Goal: Task Accomplishment & Management: Use online tool/utility

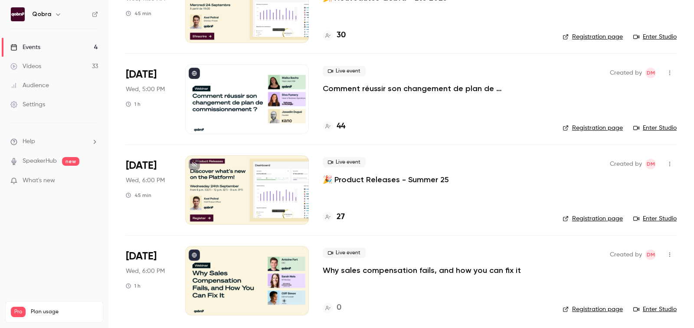
scroll to position [103, 0]
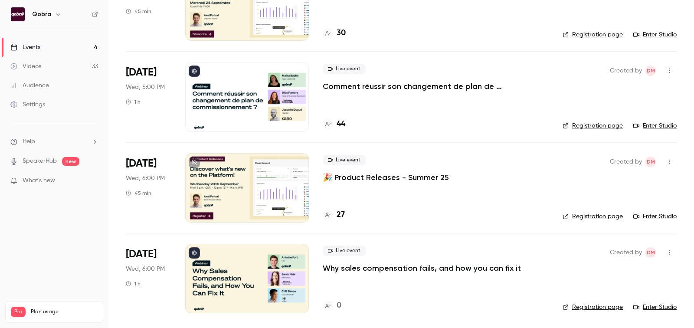
click at [343, 128] on h4 "44" at bounding box center [341, 124] width 9 height 12
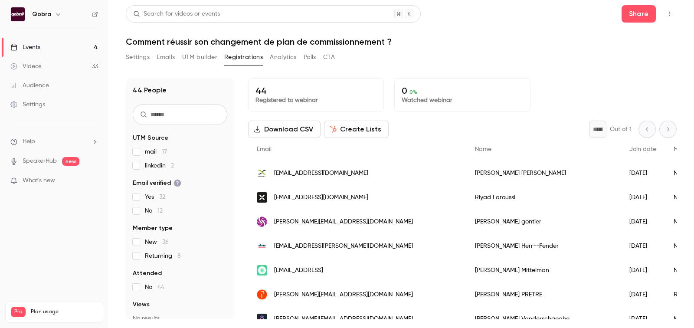
click at [147, 60] on button "Settings" at bounding box center [138, 57] width 24 height 14
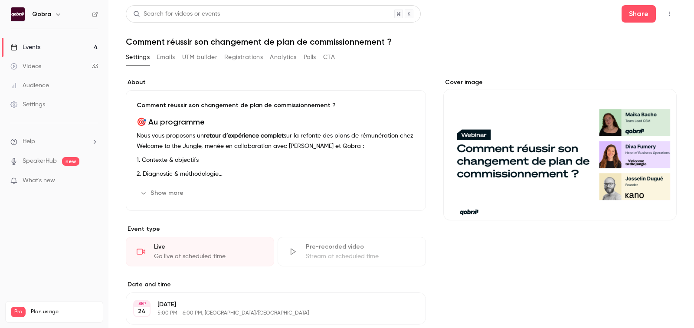
click at [673, 12] on button "button" at bounding box center [670, 14] width 14 height 14
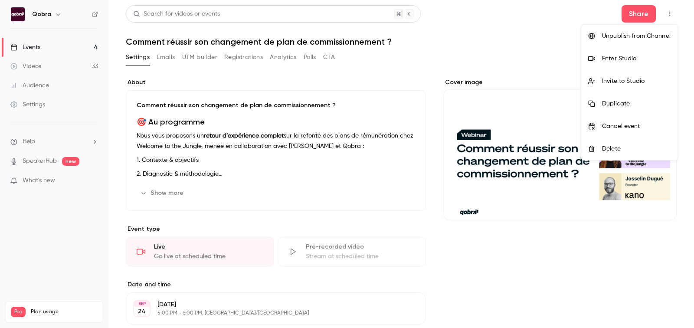
click at [338, 83] on div at bounding box center [347, 164] width 694 height 328
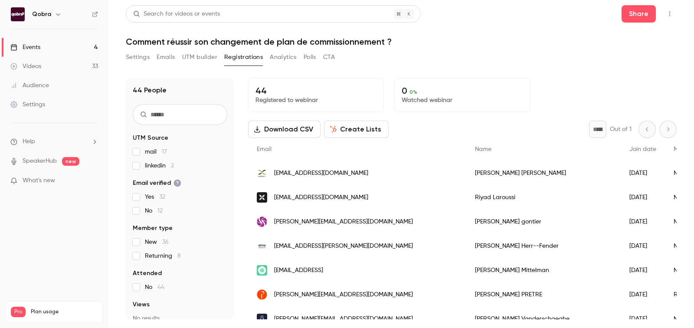
scroll to position [1, 0]
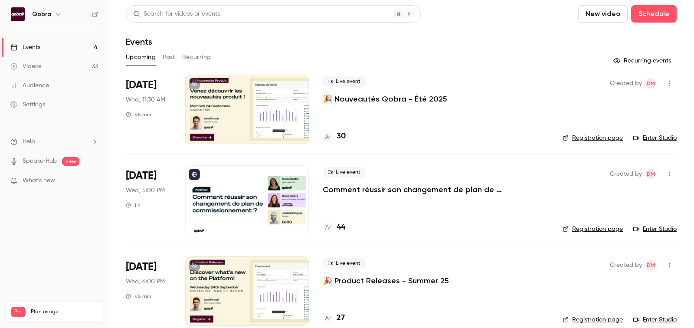
click at [657, 228] on link "Enter Studio" at bounding box center [655, 229] width 43 height 9
